Goal: Information Seeking & Learning: Learn about a topic

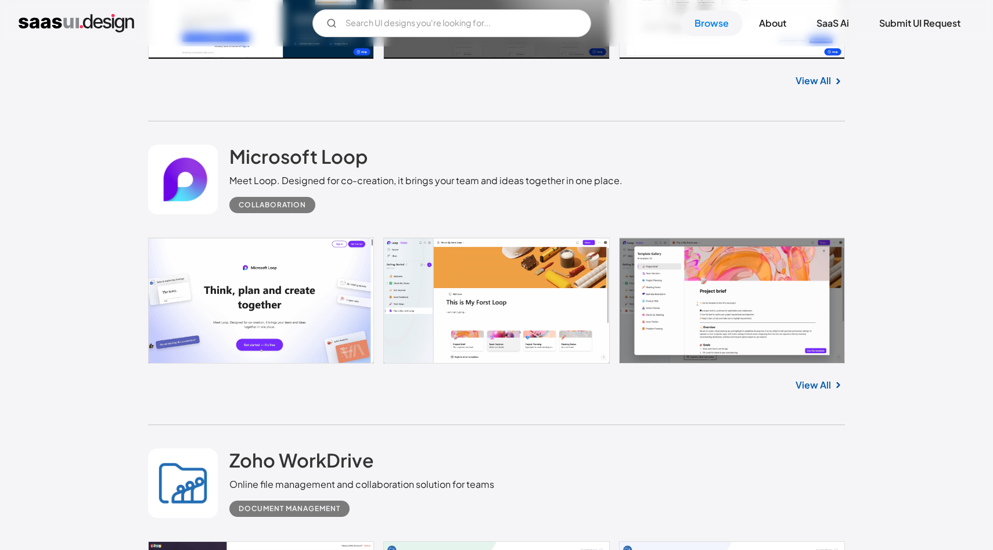
scroll to position [1491, 0]
click at [351, 162] on h2 "Microsoft Loop" at bounding box center [298, 155] width 138 height 23
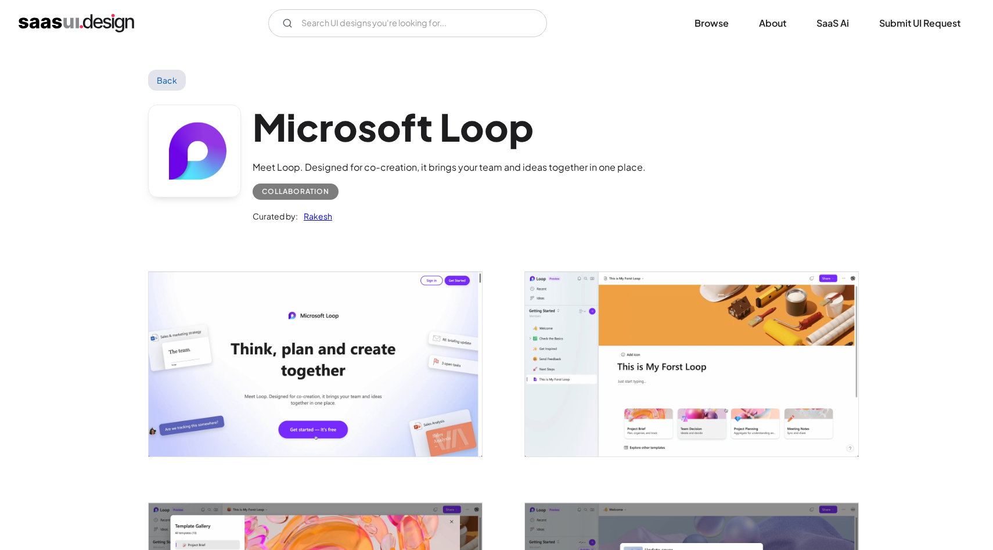
click at [168, 78] on link "Back" at bounding box center [167, 80] width 38 height 21
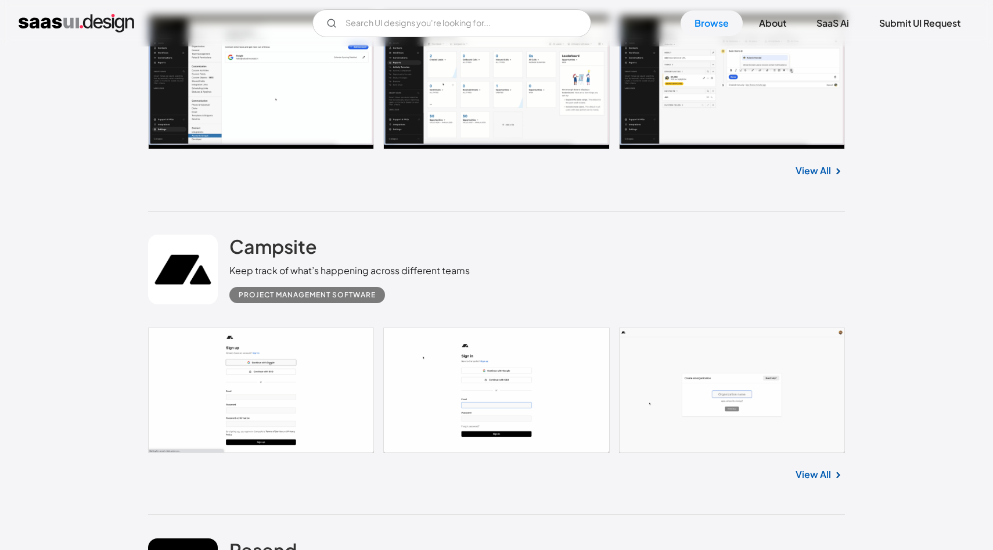
scroll to position [3902, 0]
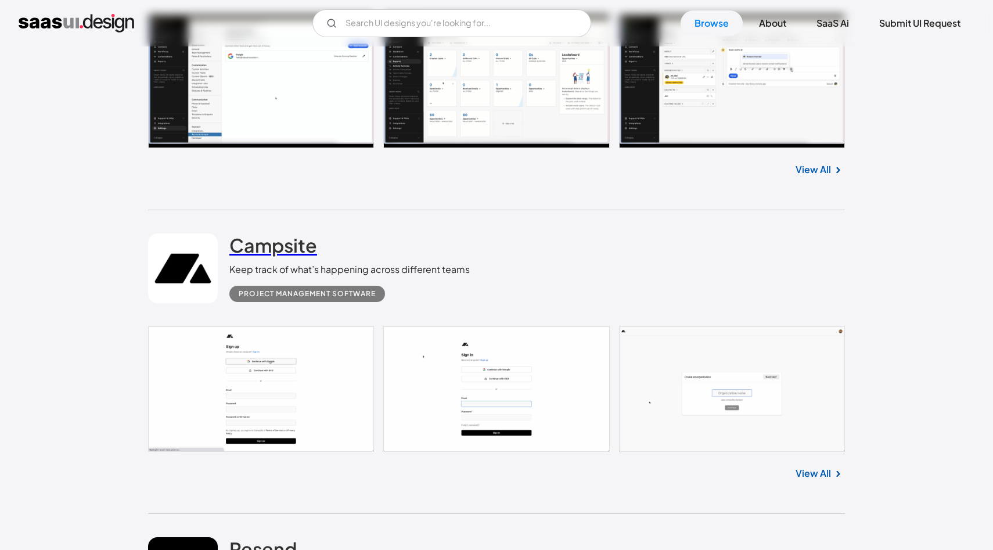
click at [297, 246] on h2 "Campsite" at bounding box center [273, 245] width 88 height 23
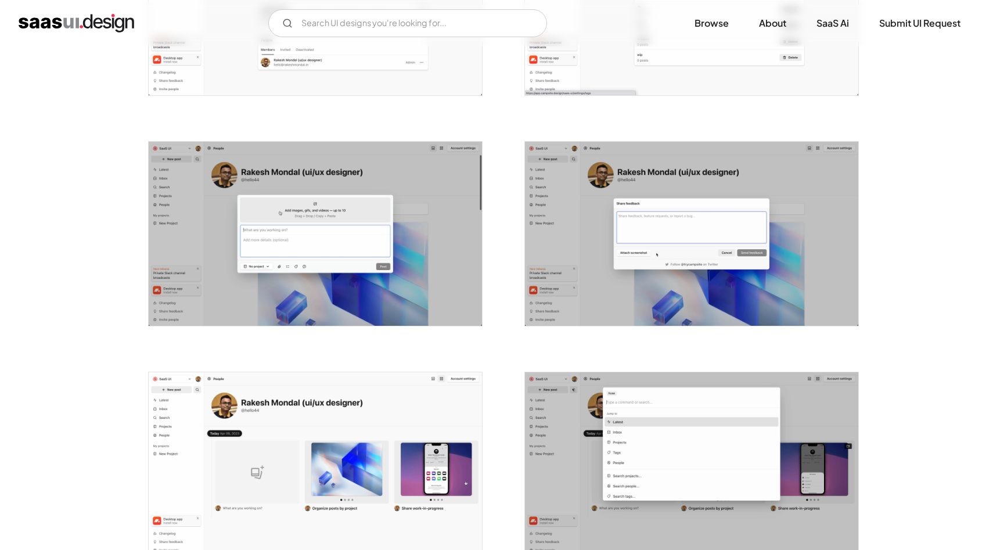
scroll to position [1600, 0]
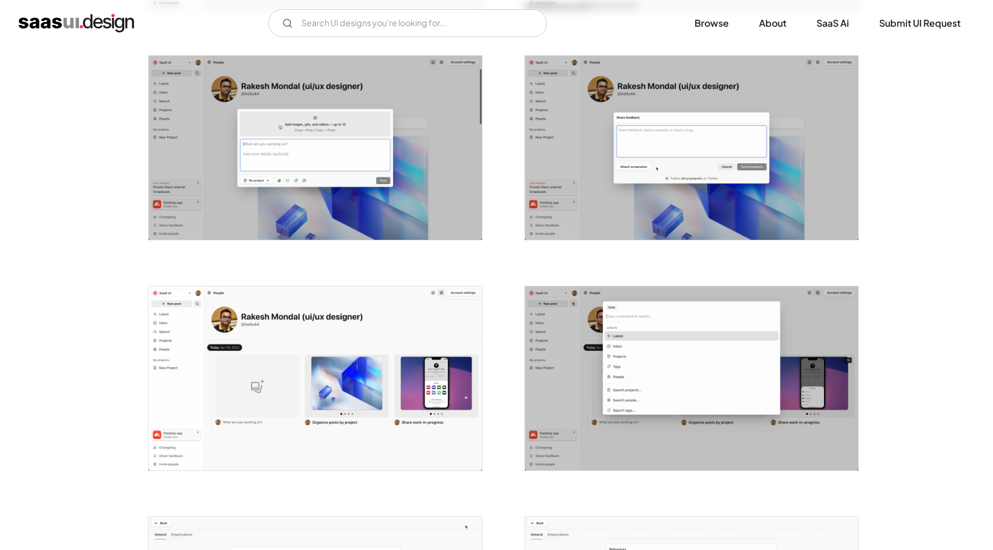
click at [383, 351] on img "open lightbox" at bounding box center [315, 378] width 333 height 184
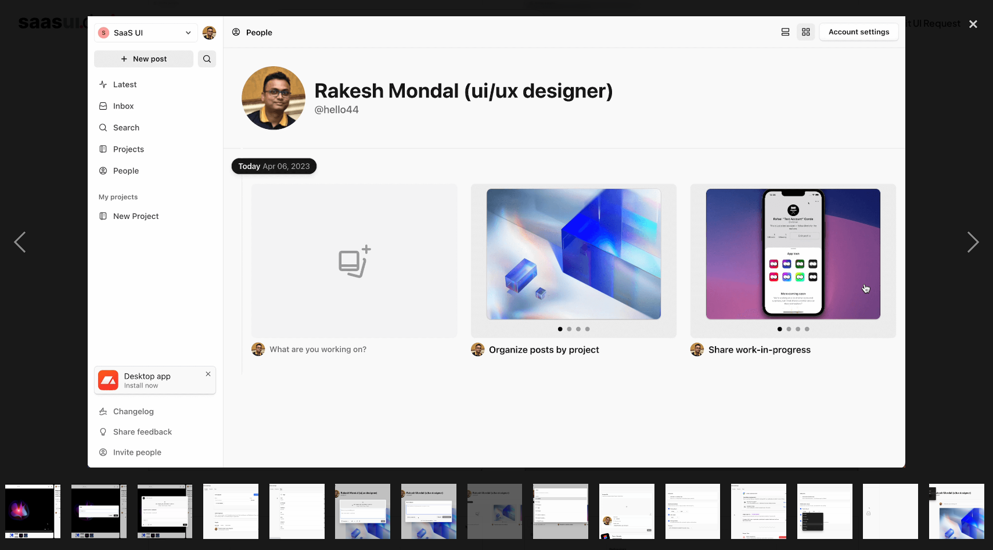
scroll to position [0, 470]
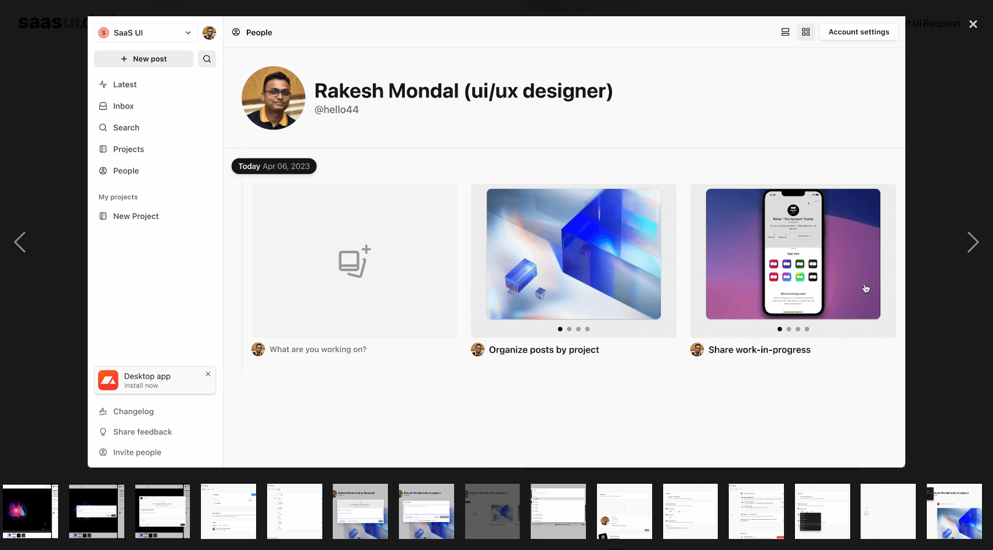
click at [952, 237] on div at bounding box center [496, 242] width 993 height 462
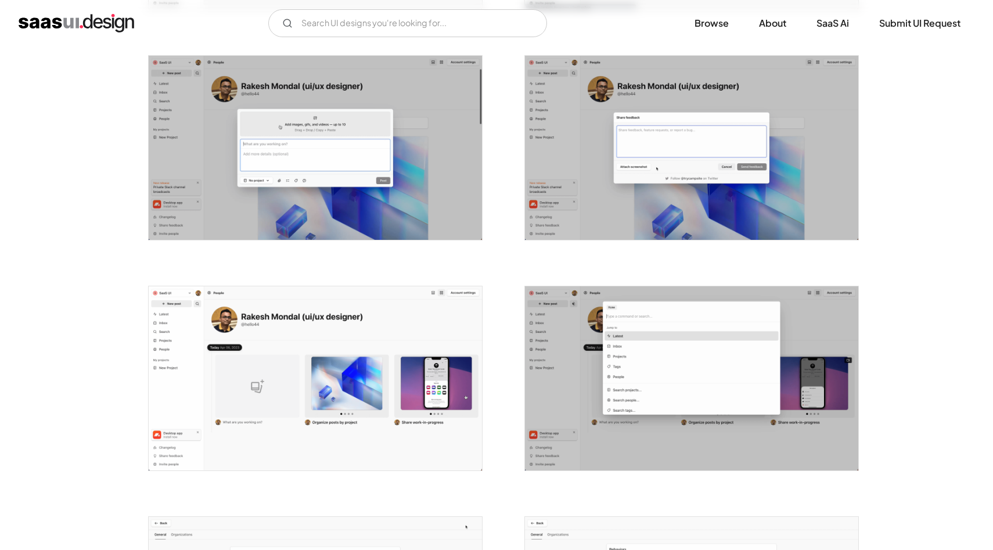
scroll to position [0, 0]
click at [726, 344] on img "open lightbox" at bounding box center [691, 378] width 333 height 184
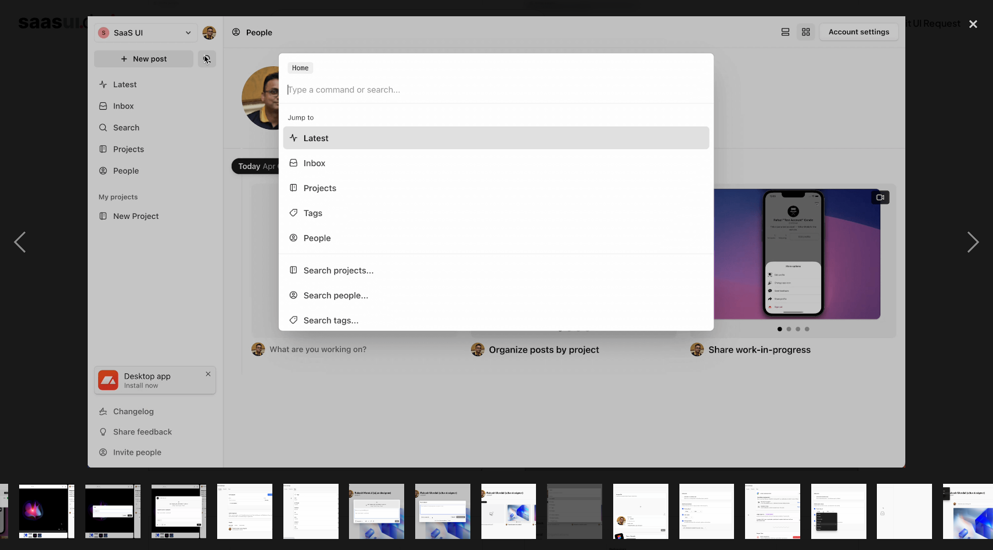
scroll to position [0, 470]
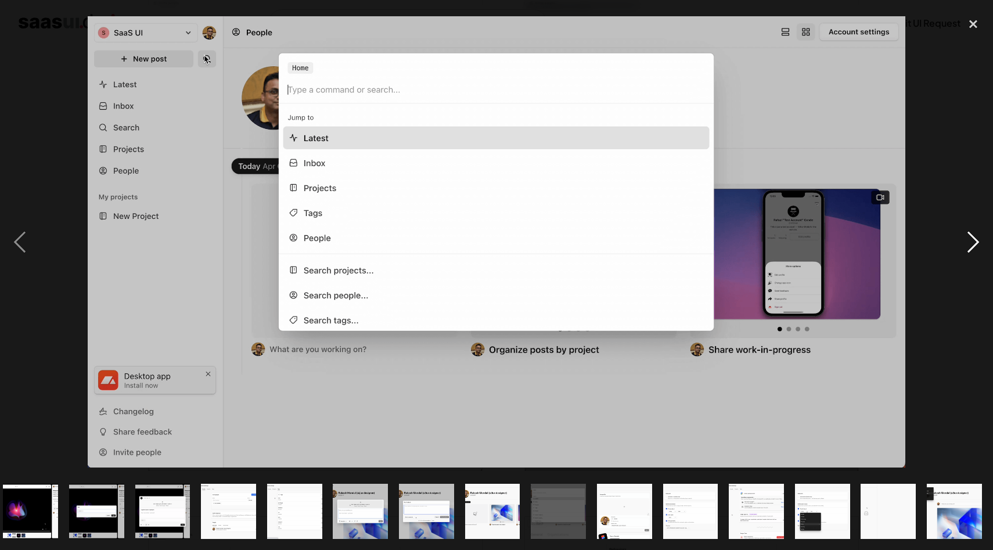
click at [975, 225] on div "next image" at bounding box center [974, 242] width 40 height 462
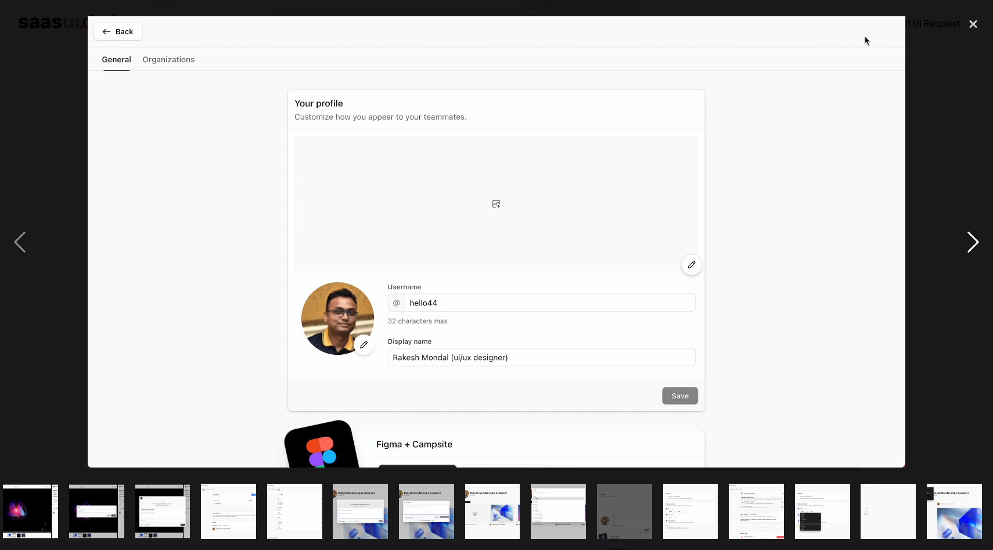
click at [964, 226] on div "next image" at bounding box center [974, 242] width 40 height 462
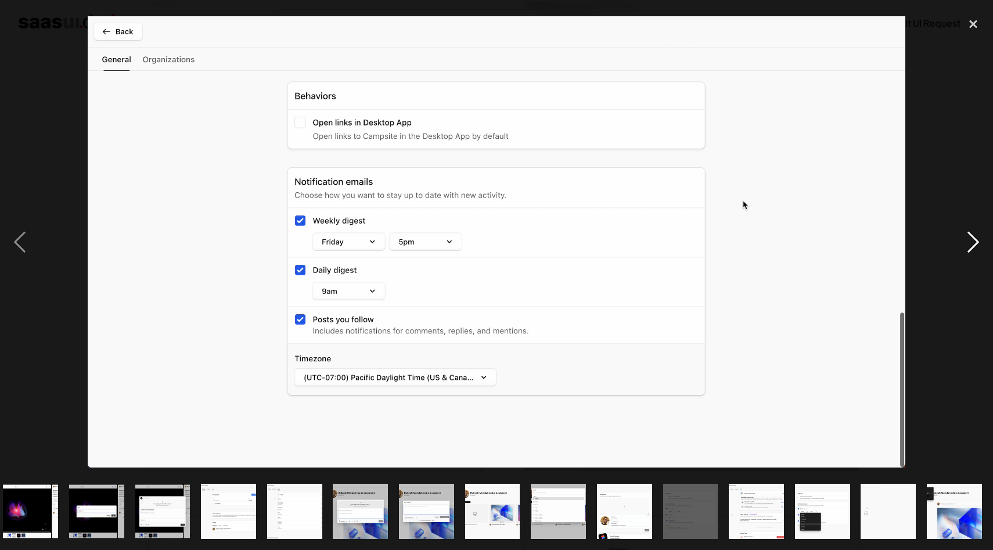
click at [964, 226] on div "next image" at bounding box center [974, 242] width 40 height 462
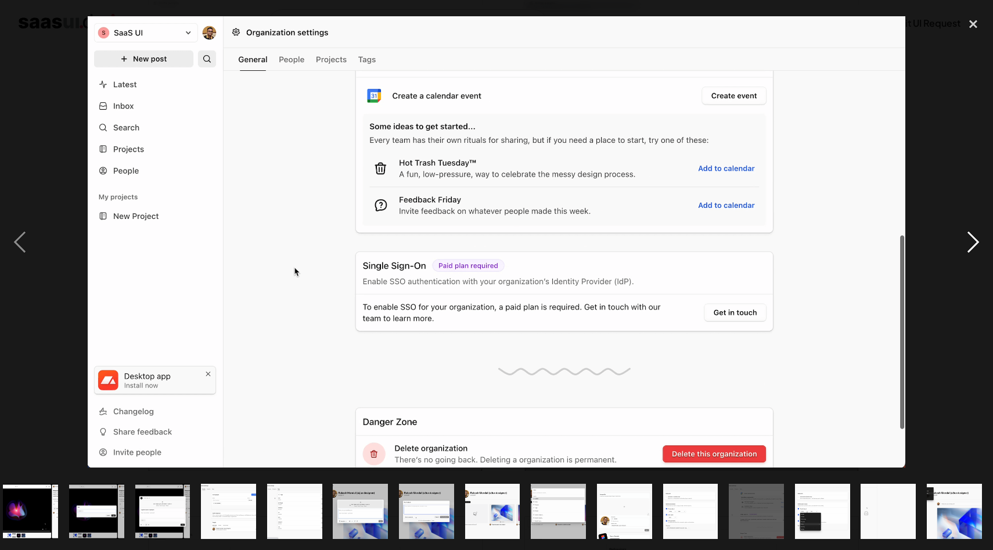
click at [964, 226] on div "next image" at bounding box center [974, 242] width 40 height 462
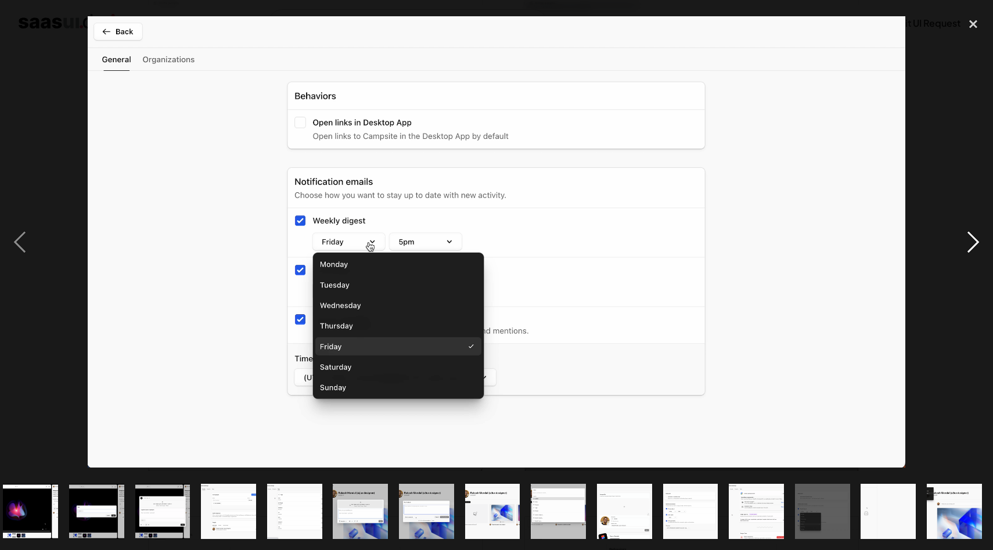
click at [964, 226] on div "next image" at bounding box center [974, 242] width 40 height 462
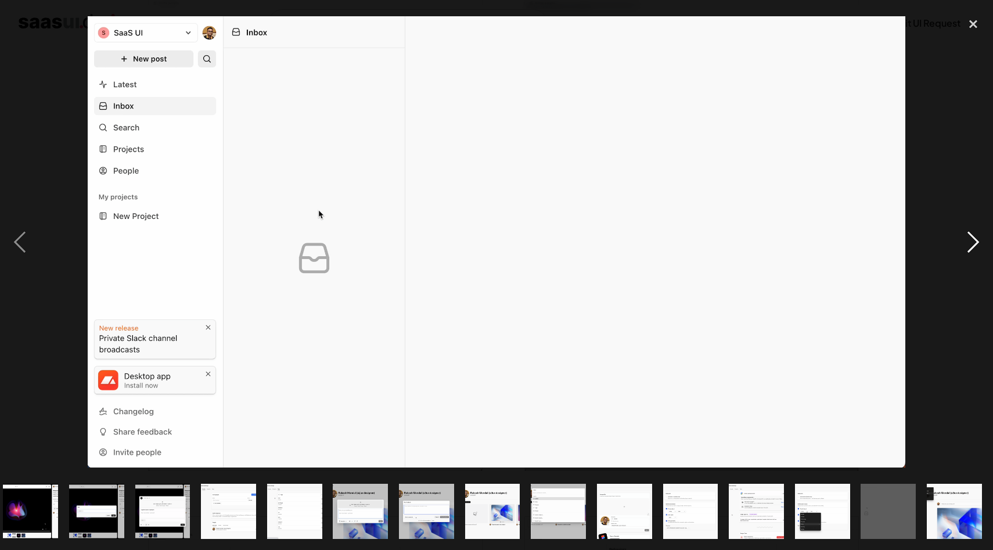
click at [964, 226] on div "next image" at bounding box center [974, 242] width 40 height 462
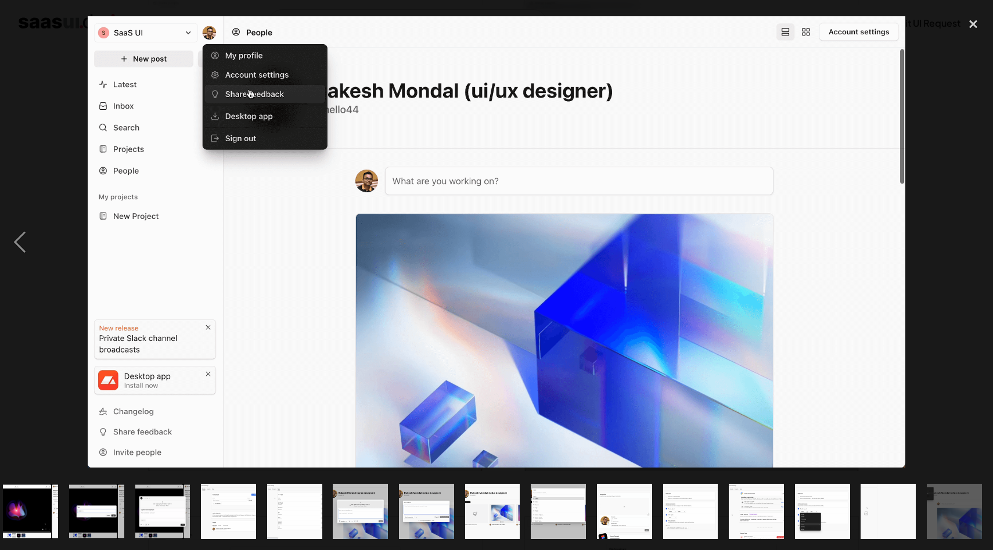
click at [964, 226] on div "next image" at bounding box center [974, 242] width 40 height 462
click at [974, 220] on div "next image" at bounding box center [974, 242] width 40 height 462
click at [973, 27] on div "close lightbox" at bounding box center [974, 24] width 40 height 26
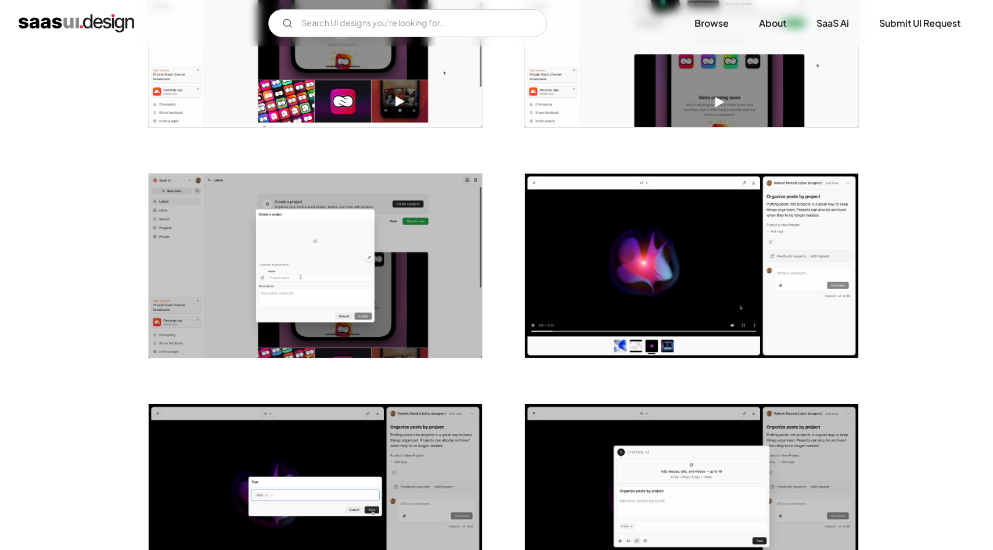
scroll to position [0, 0]
